Goal: Task Accomplishment & Management: Manage account settings

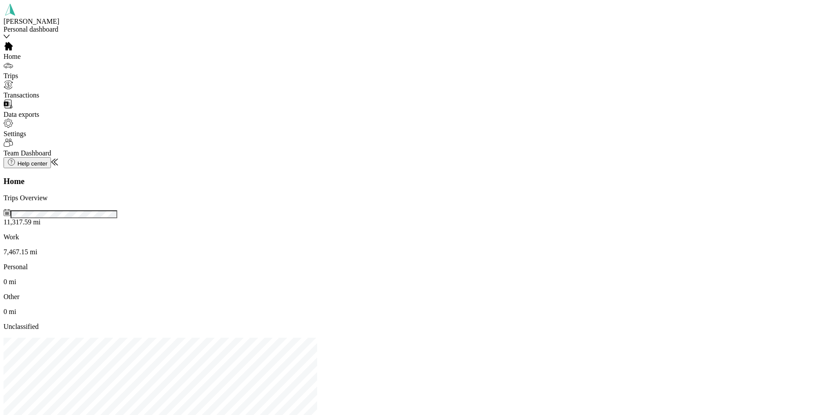
click at [46, 80] on div "Trips" at bounding box center [65, 70] width 123 height 19
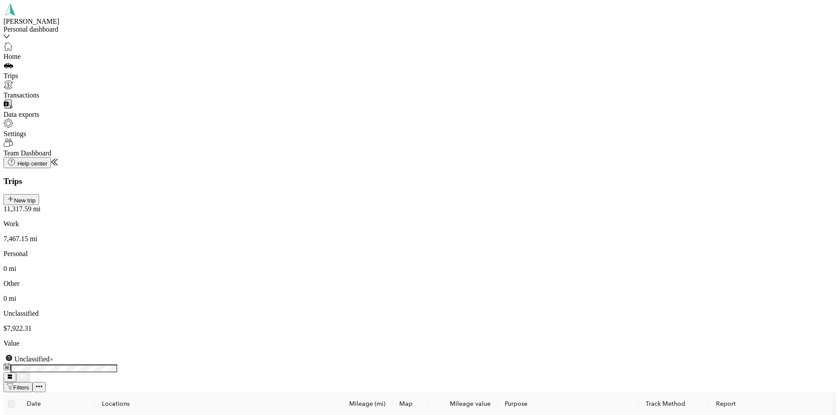
click at [246, 355] on div "Unclassified" at bounding box center [420, 359] width 832 height 9
click at [235, 166] on span "Personal" at bounding box center [224, 161] width 24 height 7
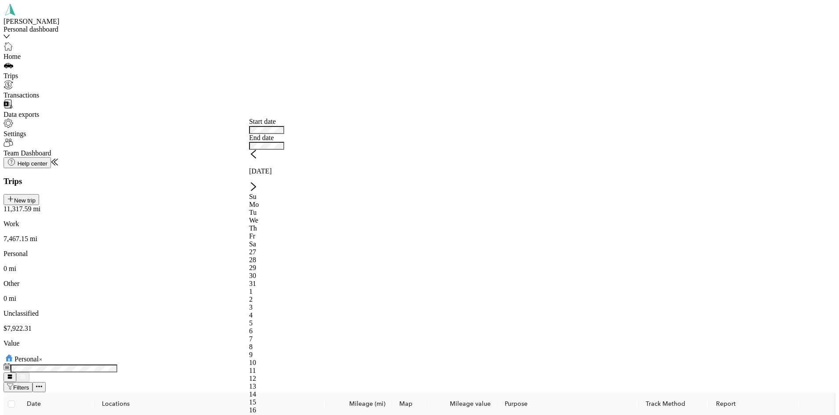
click at [258, 156] on icon at bounding box center [253, 154] width 9 height 9
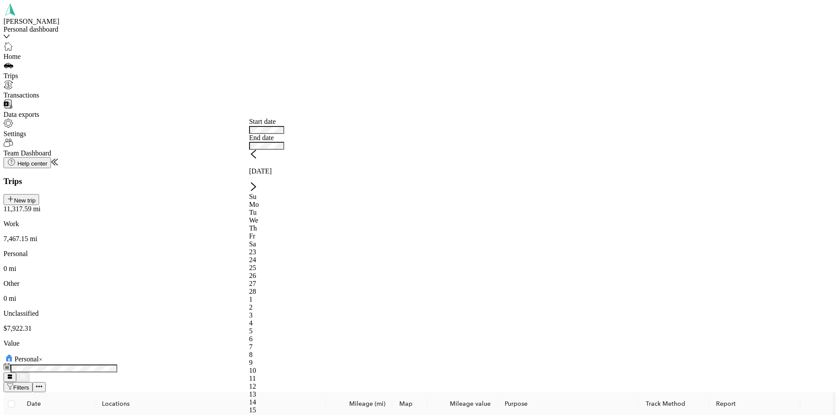
click at [293, 327] on div "5" at bounding box center [352, 331] width 207 height 8
click at [325, 351] on div "8" at bounding box center [352, 355] width 207 height 8
click at [264, 304] on div "2" at bounding box center [352, 308] width 207 height 8
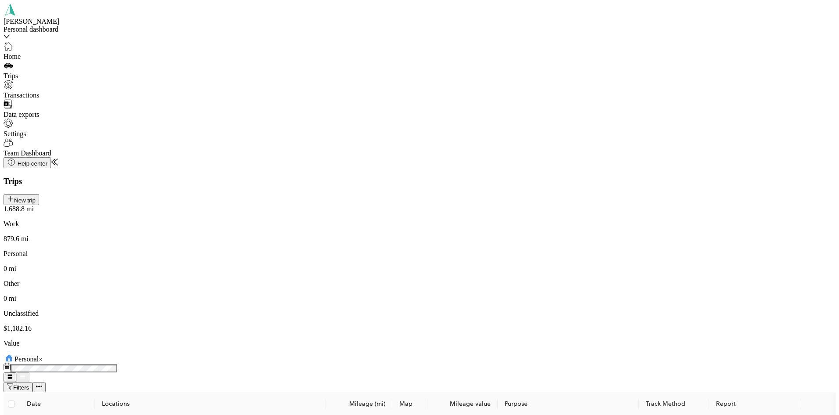
scroll to position [747, 0]
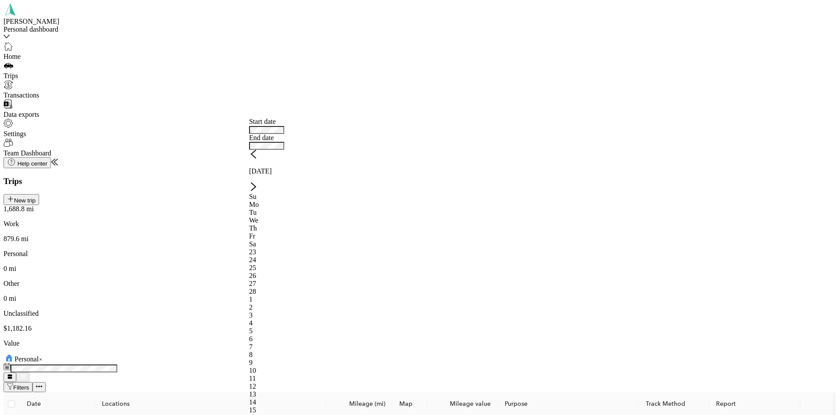
click at [258, 182] on icon at bounding box center [253, 186] width 9 height 9
click at [319, 398] on div "18" at bounding box center [352, 402] width 207 height 8
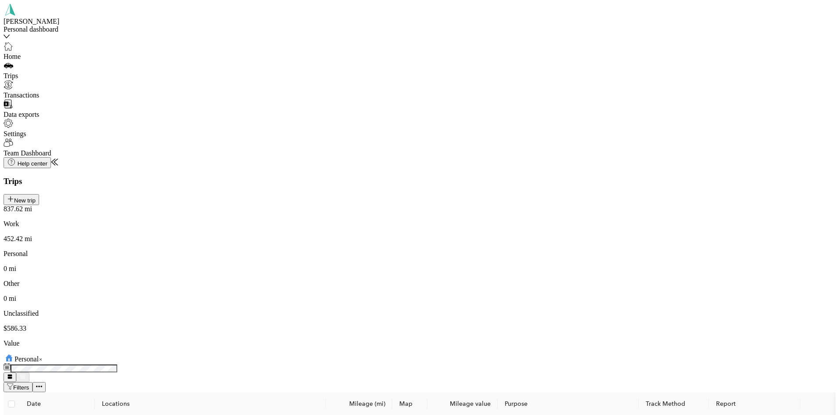
scroll to position [176, 0]
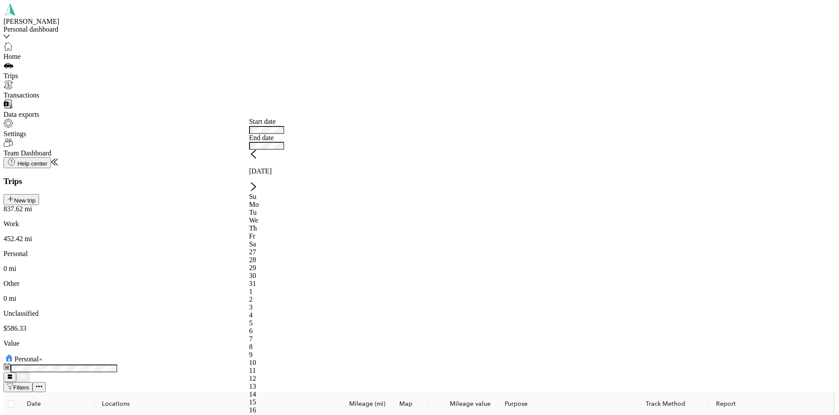
click at [258, 182] on icon at bounding box center [253, 186] width 9 height 9
click at [256, 158] on icon at bounding box center [253, 154] width 4 height 8
click at [316, 398] on div "15" at bounding box center [352, 402] width 207 height 8
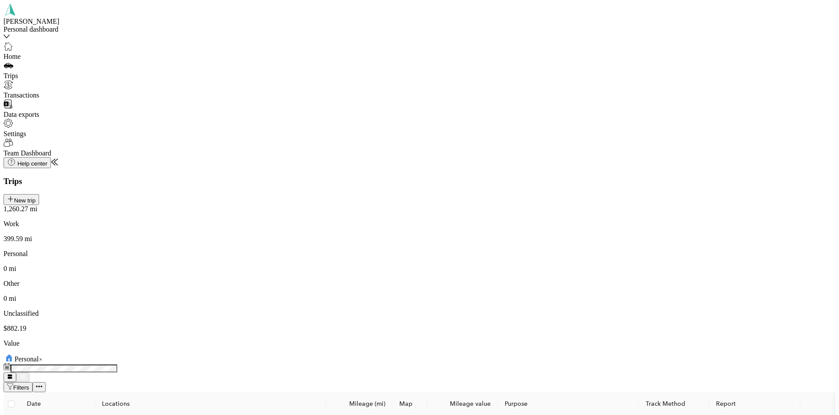
scroll to position [571, 0]
